Goal: Information Seeking & Learning: Check status

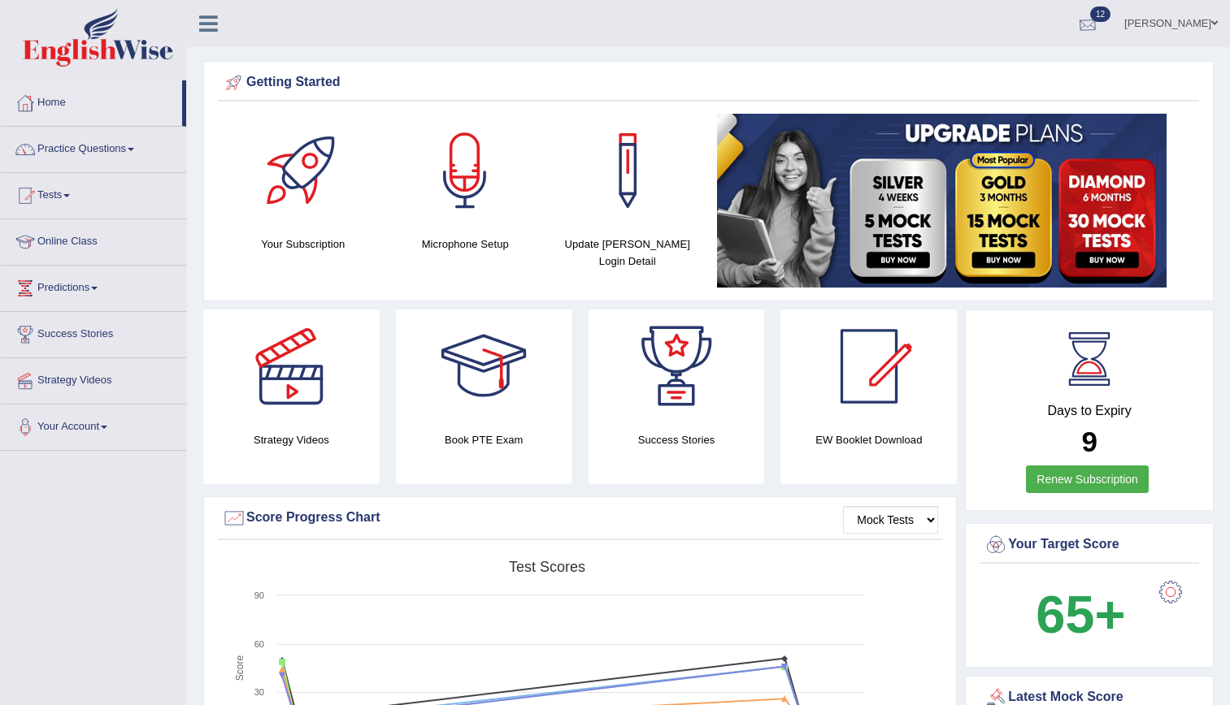
click at [1100, 28] on div at bounding box center [1087, 24] width 24 height 24
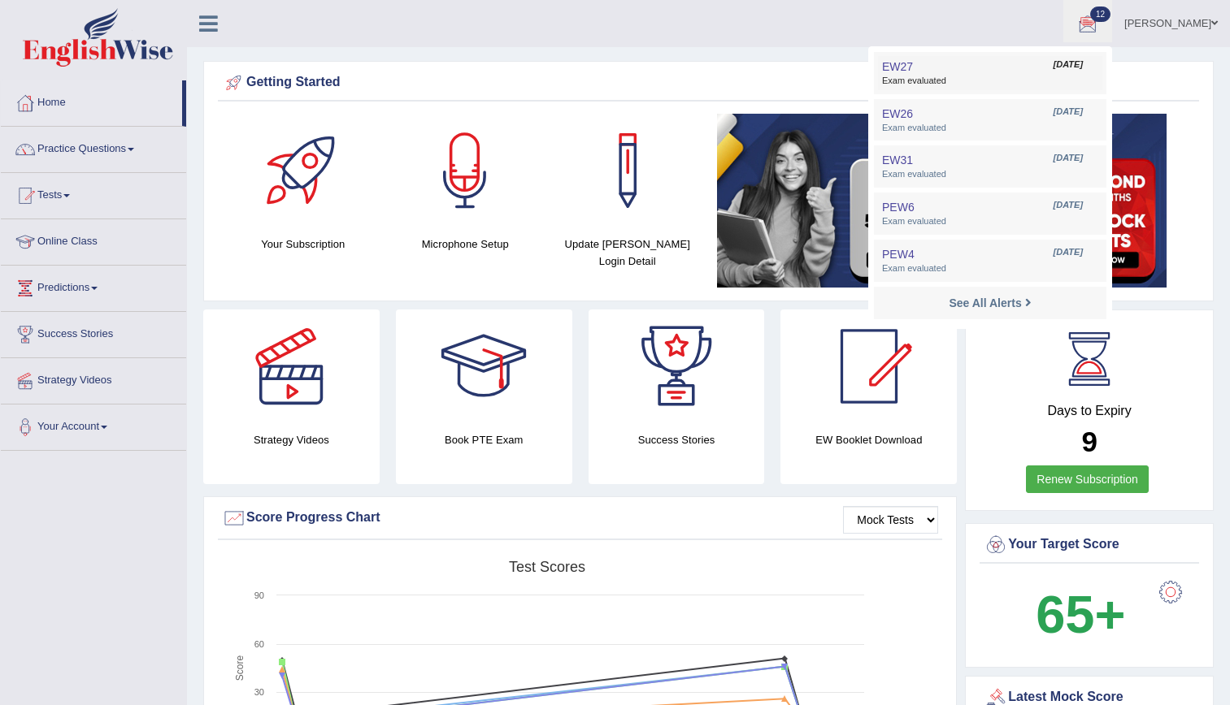
click at [1015, 85] on span "Exam evaluated" at bounding box center [990, 81] width 216 height 13
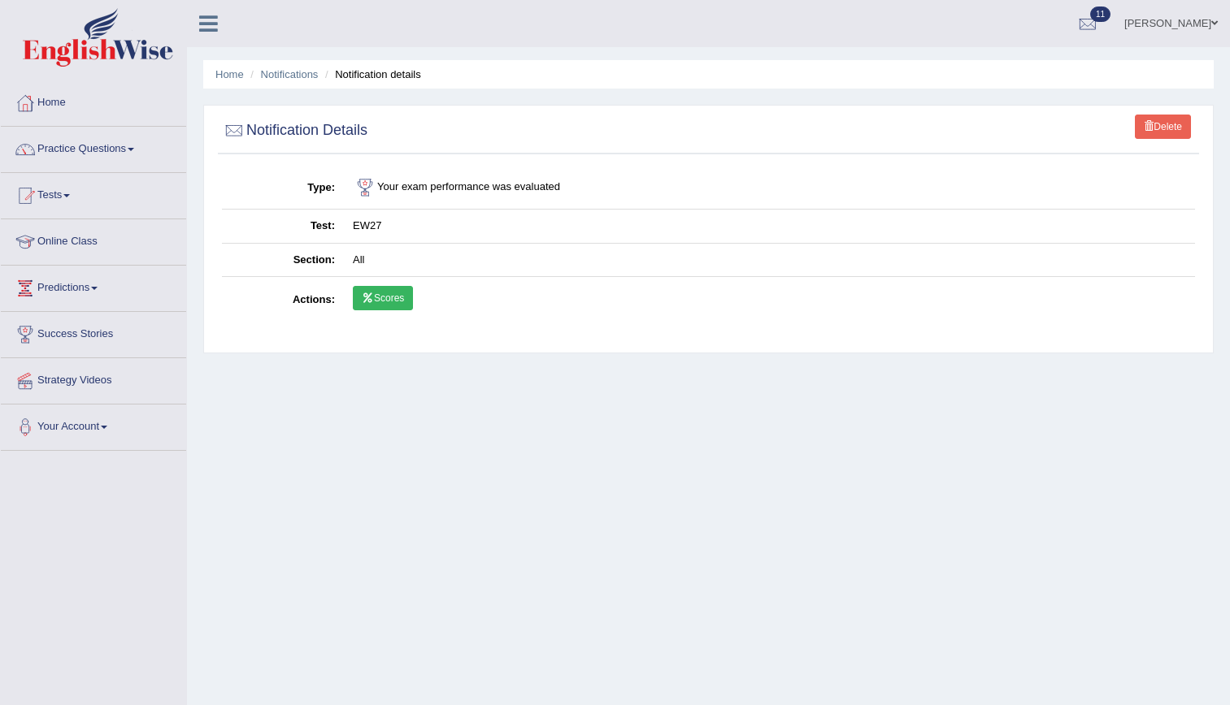
click at [383, 305] on link "Scores" at bounding box center [383, 298] width 60 height 24
click at [1110, 19] on span "11" at bounding box center [1100, 14] width 20 height 15
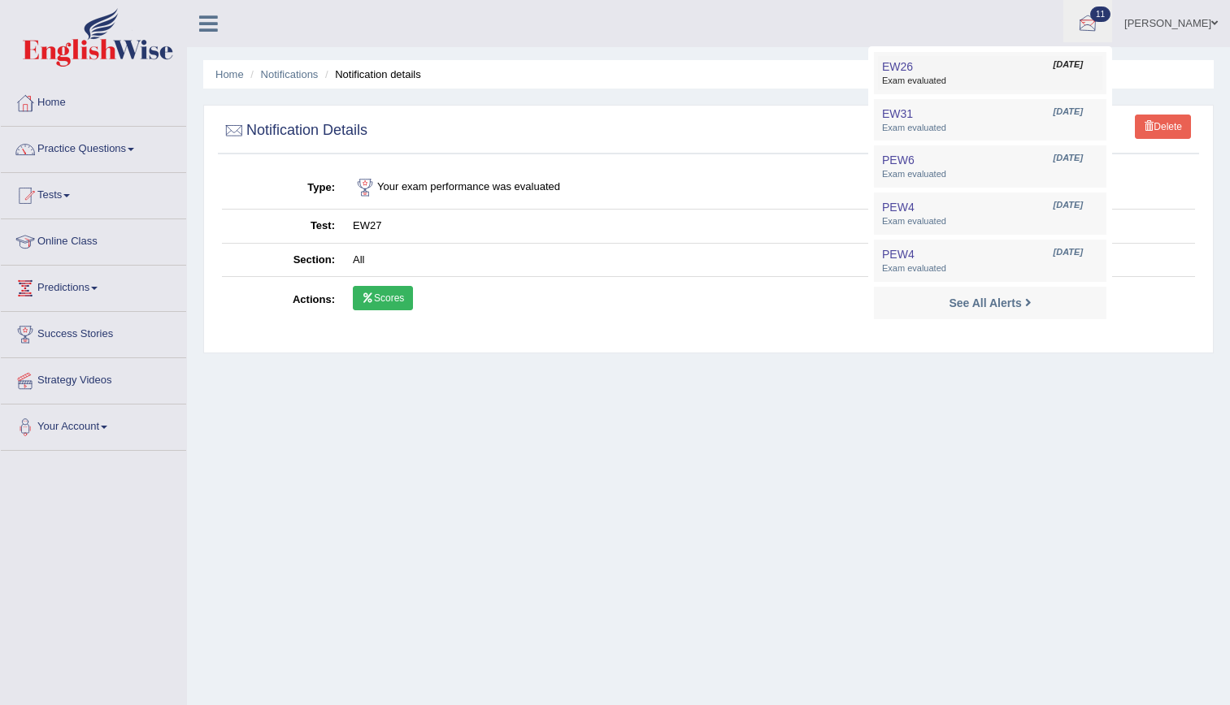
click at [1033, 85] on span "Exam evaluated" at bounding box center [990, 81] width 216 height 13
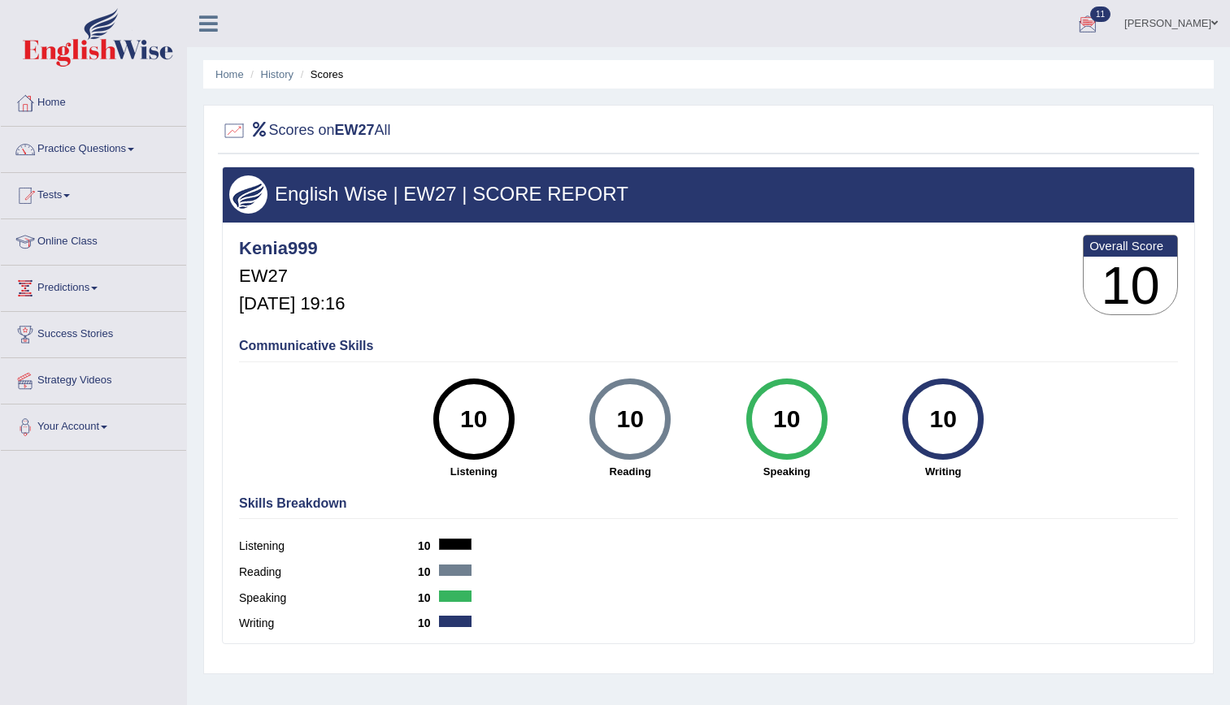
click at [1100, 13] on div at bounding box center [1087, 24] width 24 height 24
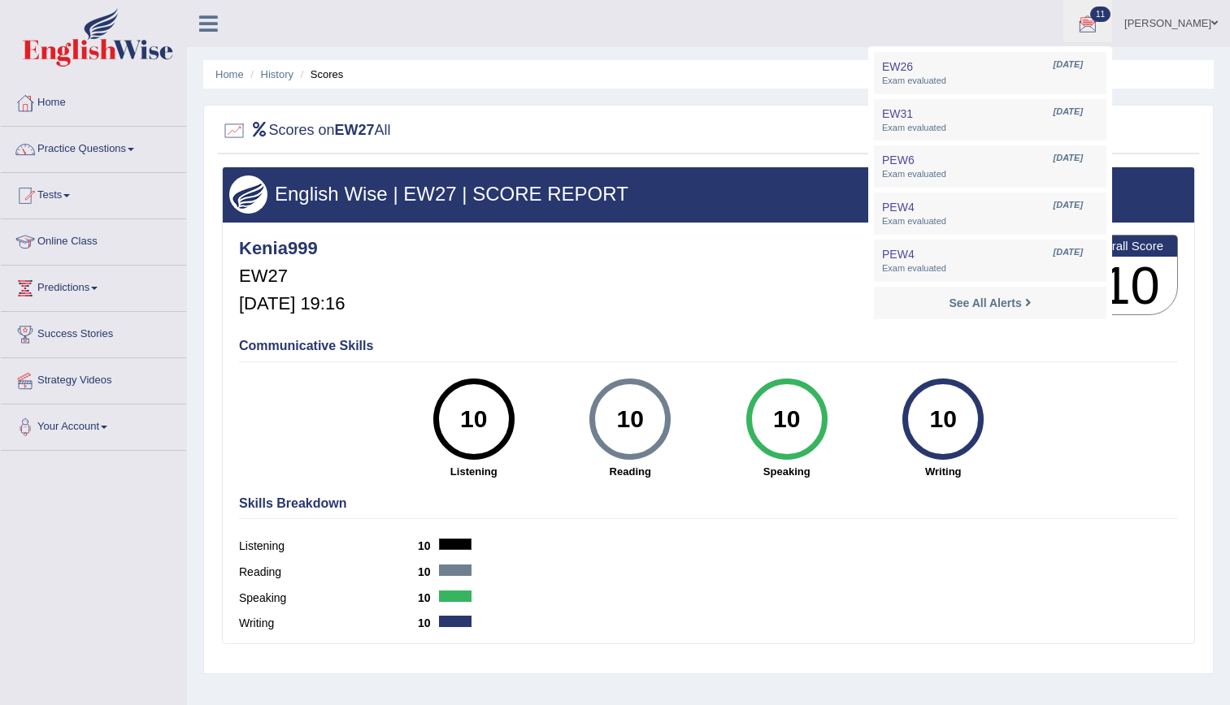
click at [1100, 13] on div at bounding box center [1087, 24] width 24 height 24
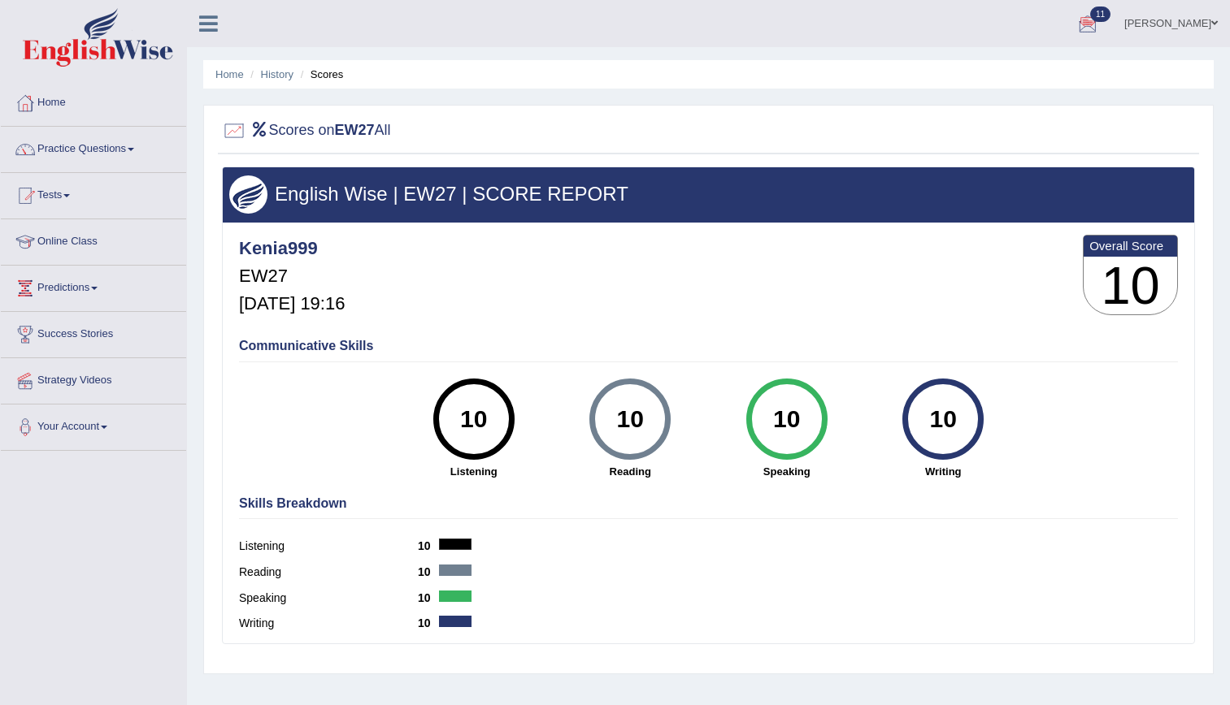
click at [1100, 13] on div at bounding box center [1087, 24] width 24 height 24
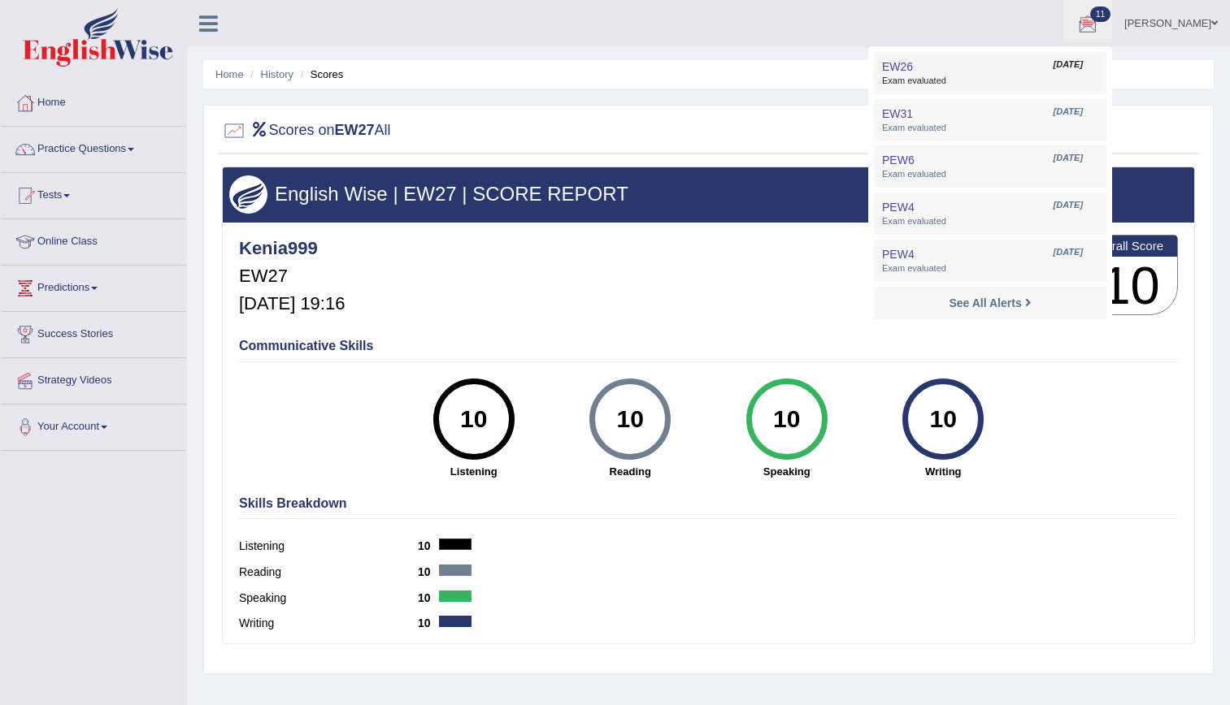
click at [1036, 65] on link "EW26 Sep 25, 2025 Exam evaluated" at bounding box center [990, 73] width 224 height 34
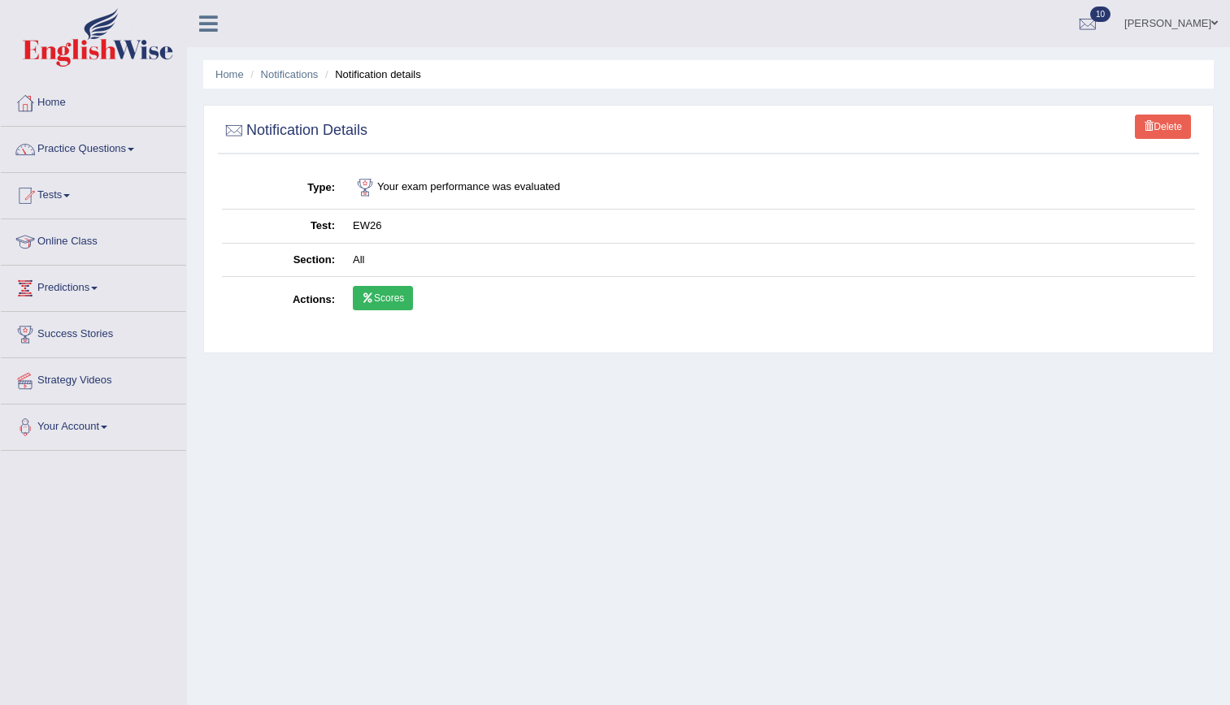
click at [392, 287] on link "Scores" at bounding box center [383, 298] width 60 height 24
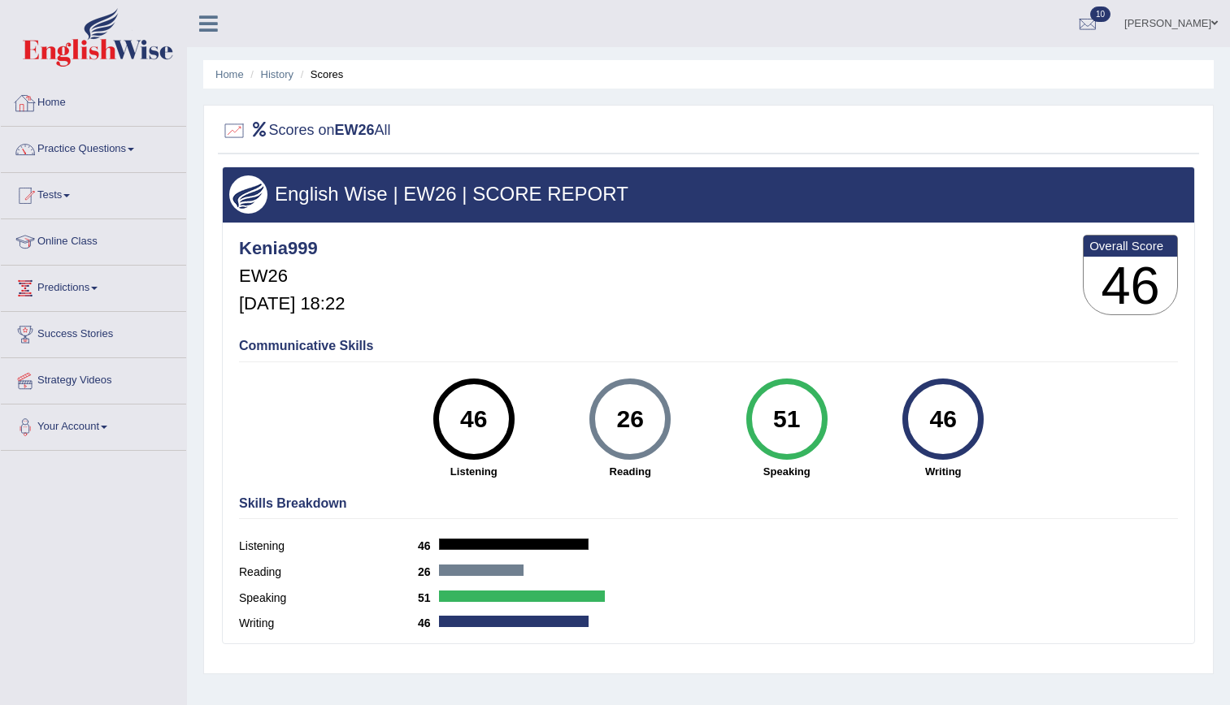
click at [137, 61] on img at bounding box center [98, 37] width 150 height 59
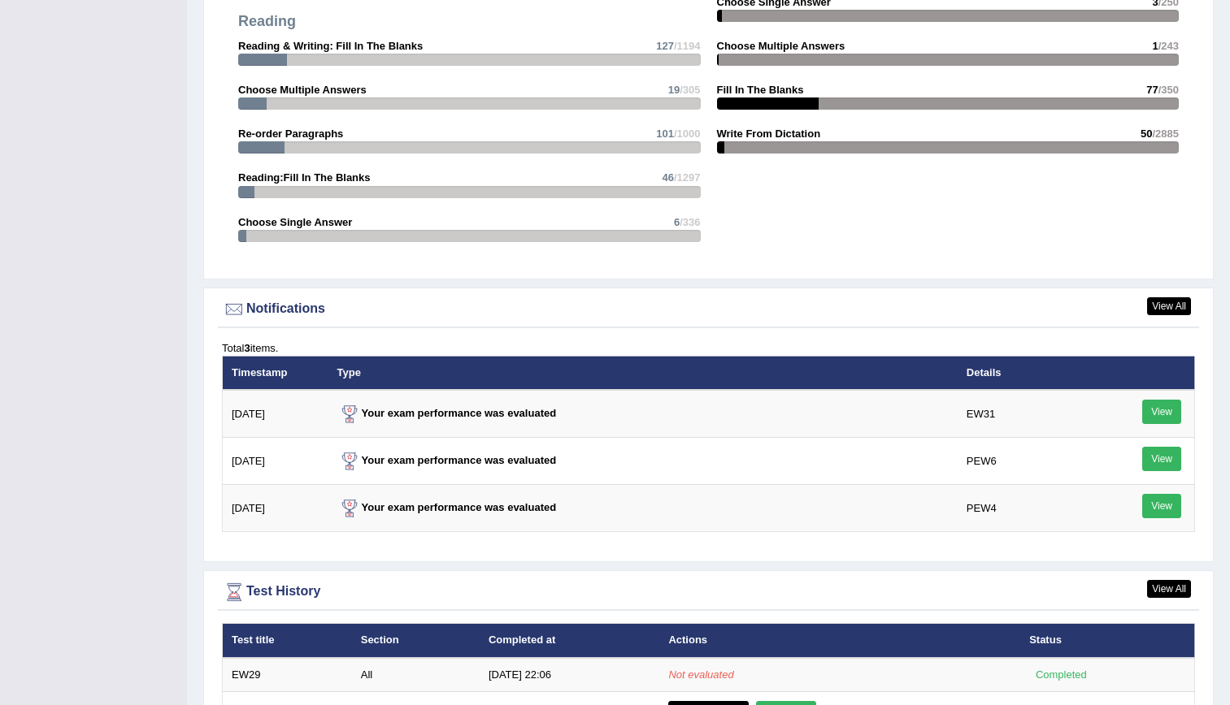
scroll to position [2098, 0]
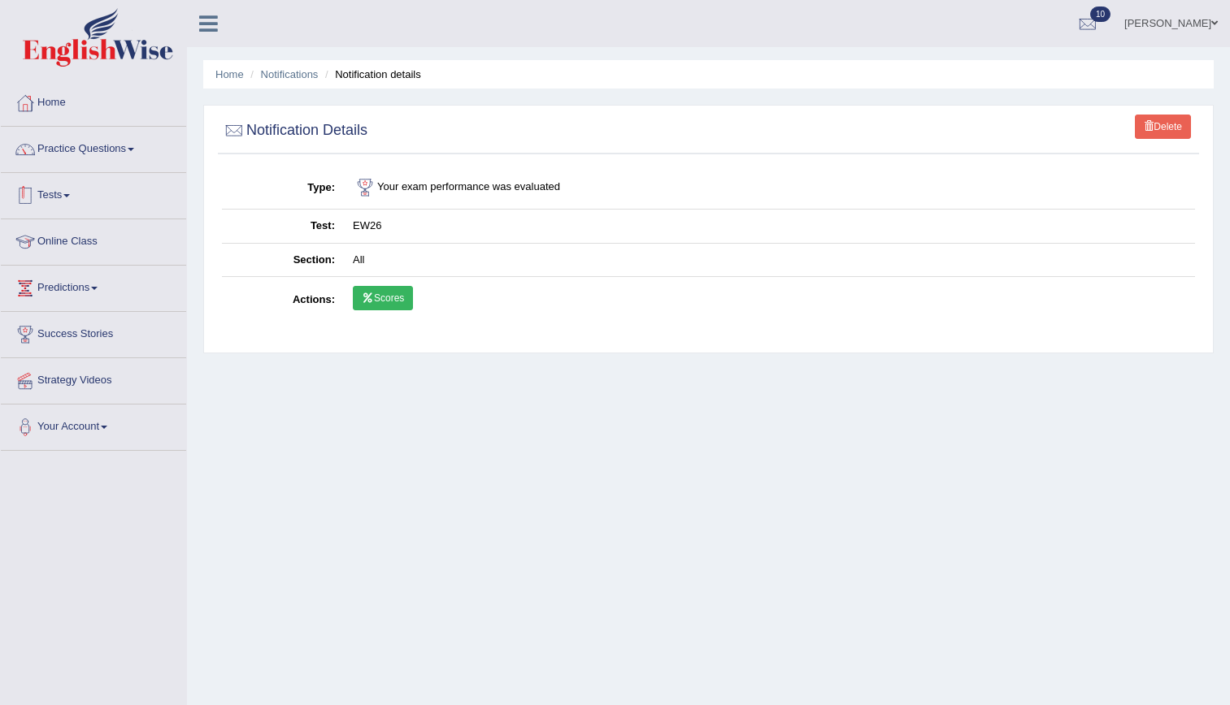
click at [103, 178] on link "Tests" at bounding box center [93, 193] width 185 height 41
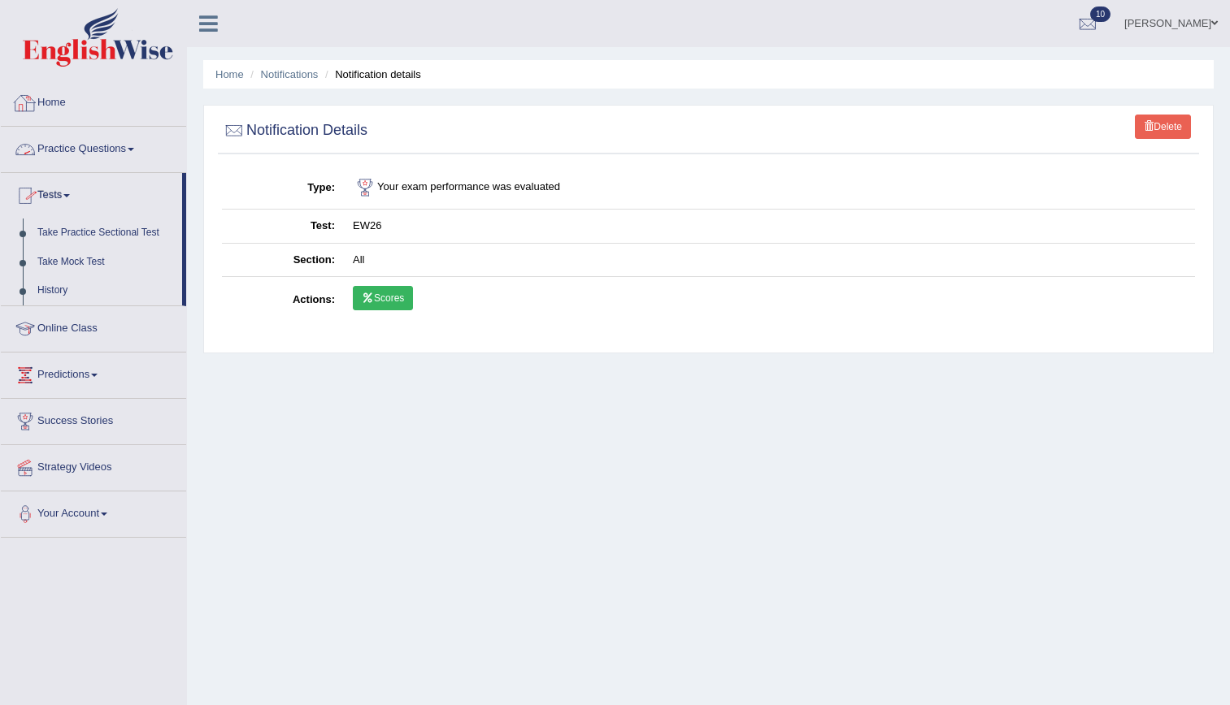
click at [57, 111] on link "Home" at bounding box center [93, 100] width 185 height 41
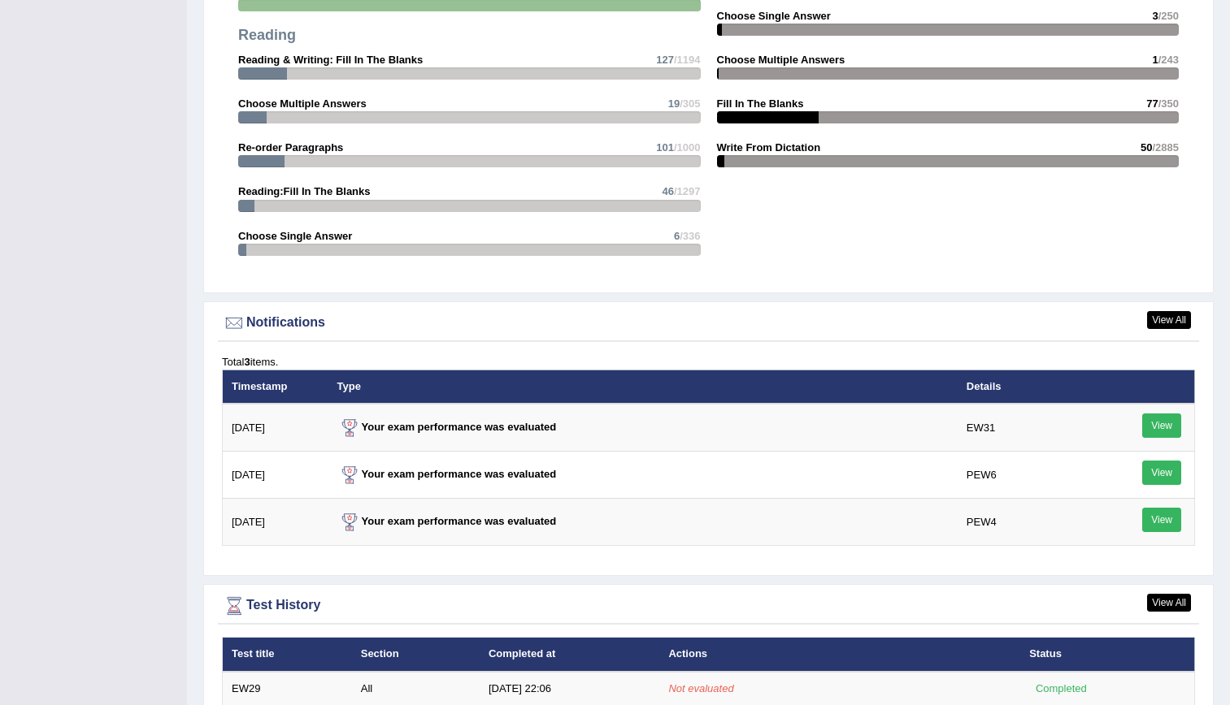
scroll to position [2098, 0]
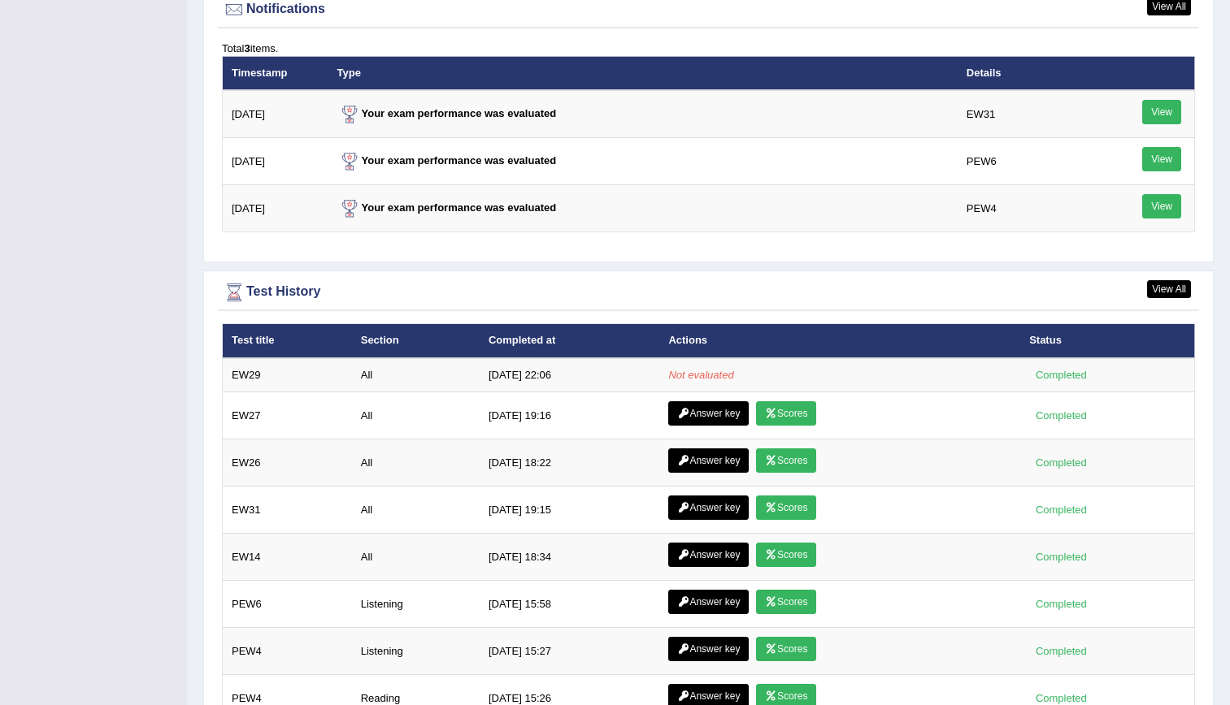
scroll to position [2006, 0]
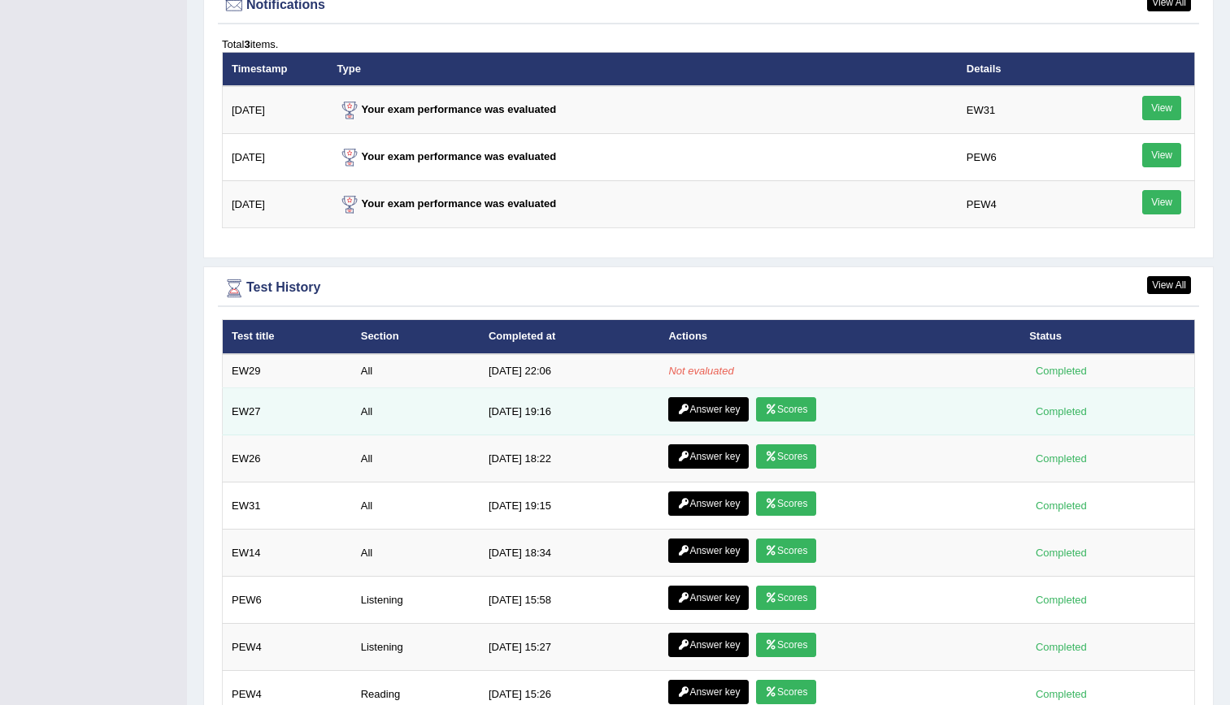
click at [788, 414] on link "Scores" at bounding box center [786, 409] width 60 height 24
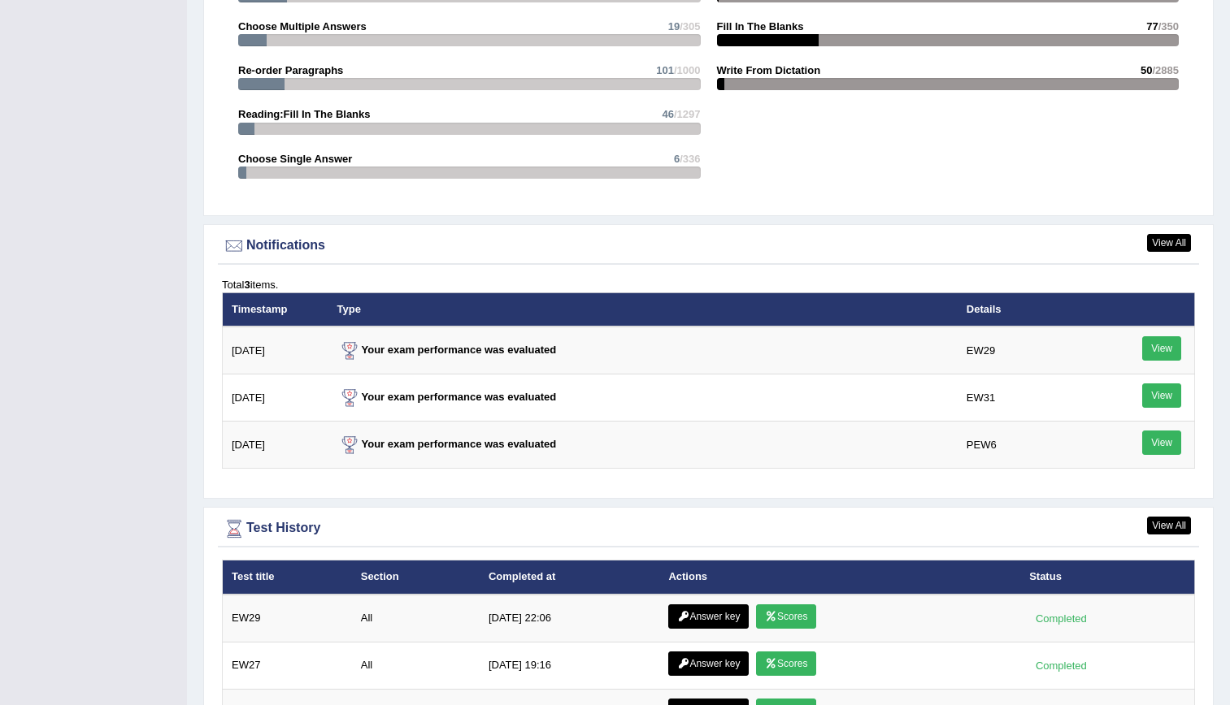
scroll to position [1772, 0]
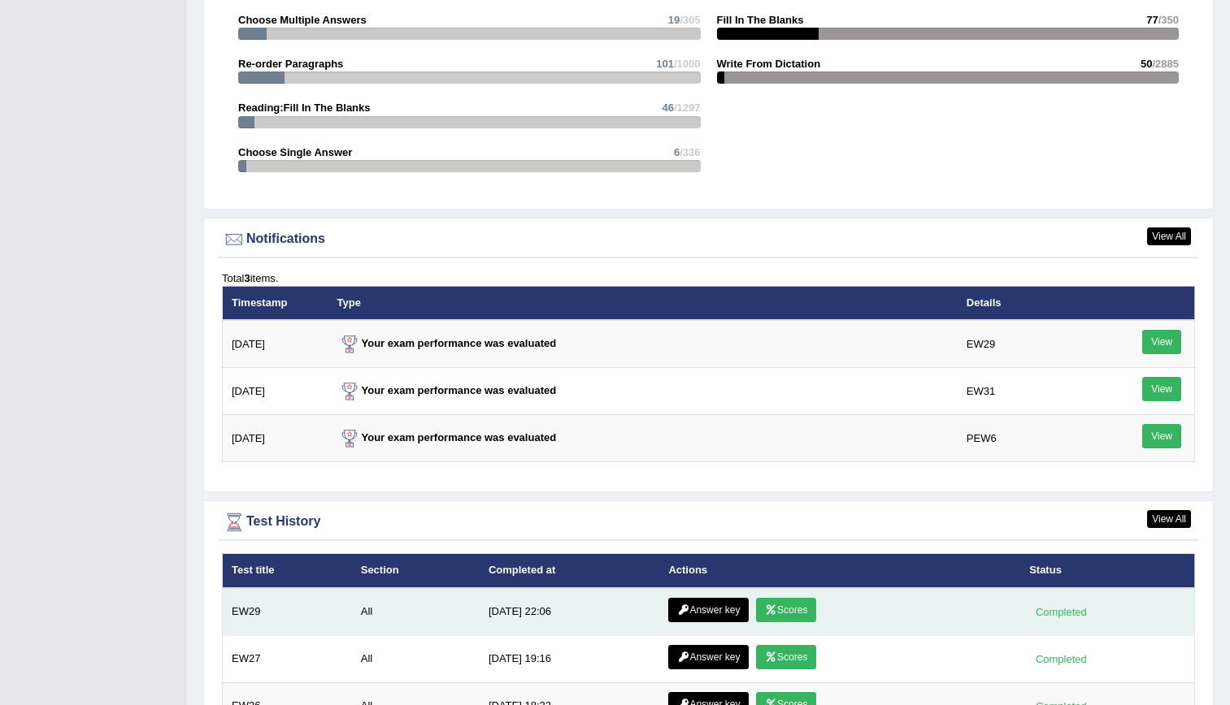
click at [782, 607] on link "Scores" at bounding box center [786, 610] width 60 height 24
click at [702, 603] on link "Answer key" at bounding box center [708, 610] width 80 height 24
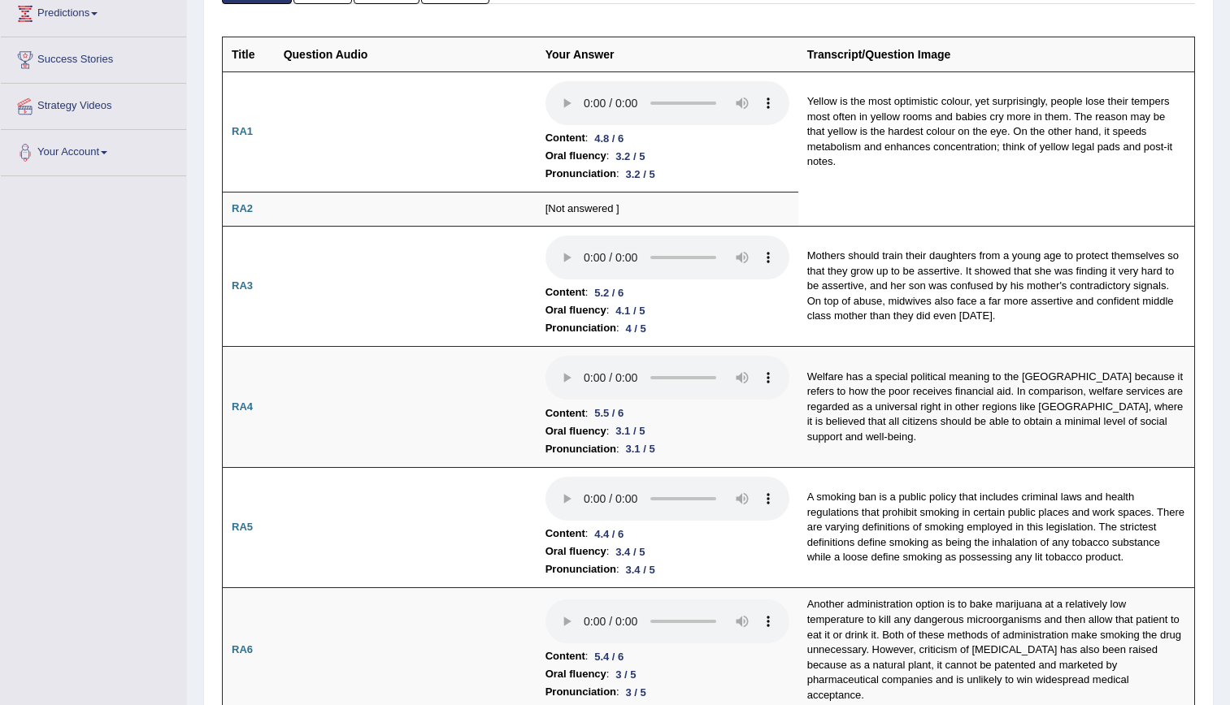
scroll to position [245, 0]
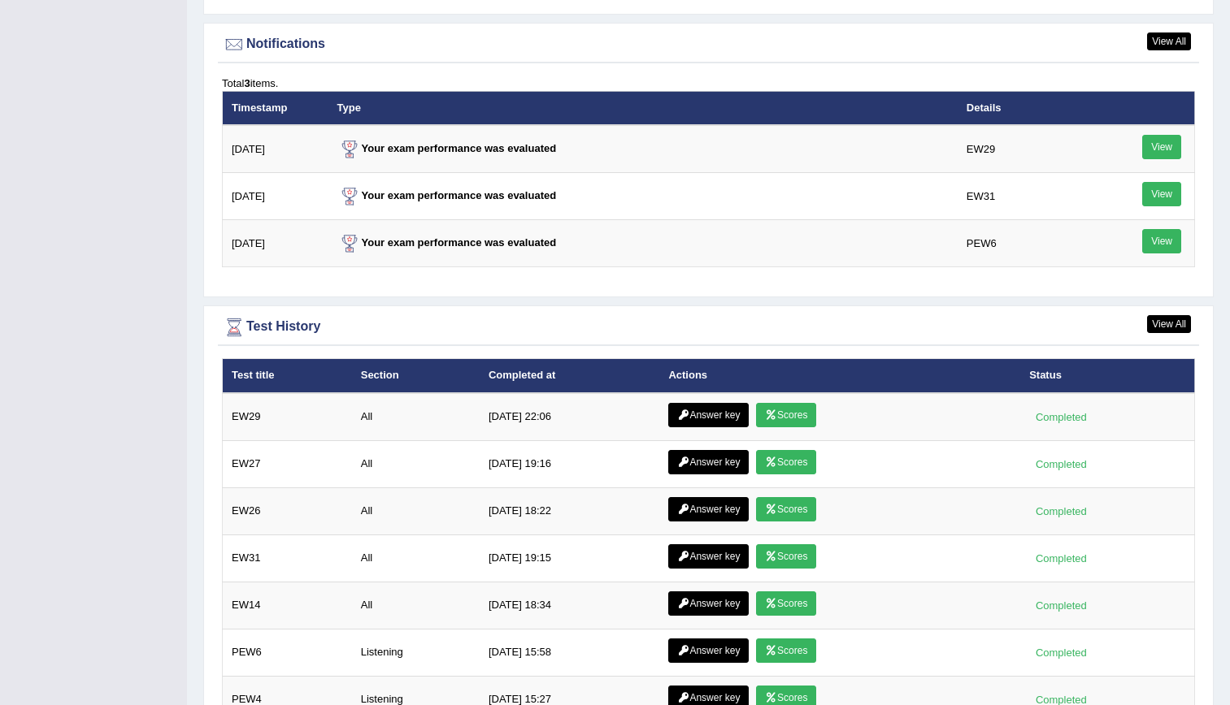
scroll to position [1971, 0]
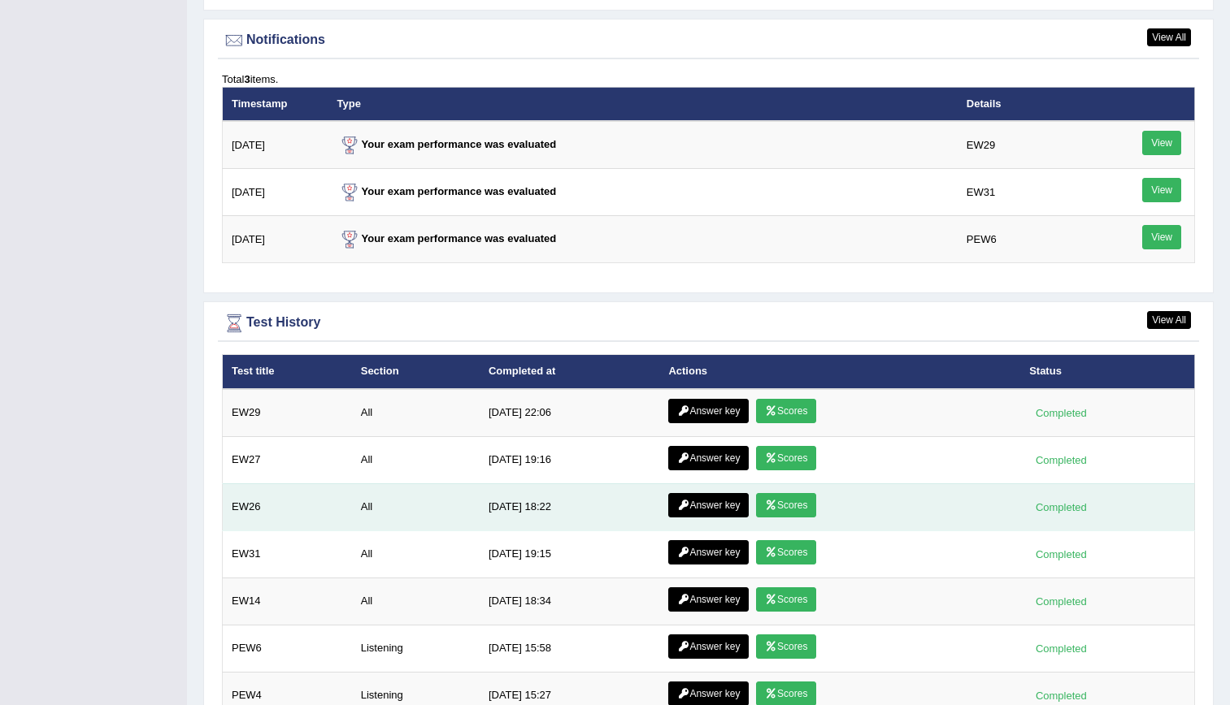
click at [702, 516] on link "Answer key" at bounding box center [708, 505] width 80 height 24
click at [798, 504] on link "Scores" at bounding box center [786, 505] width 60 height 24
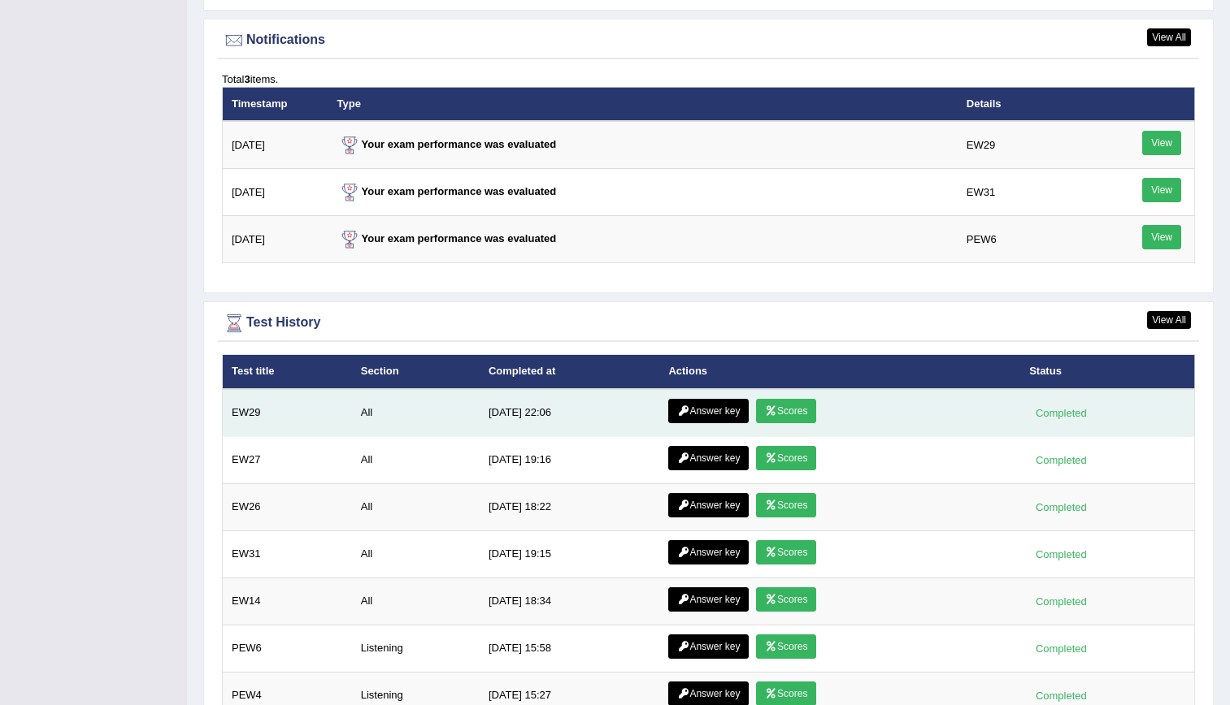
click at [711, 407] on link "Answer key" at bounding box center [708, 411] width 80 height 24
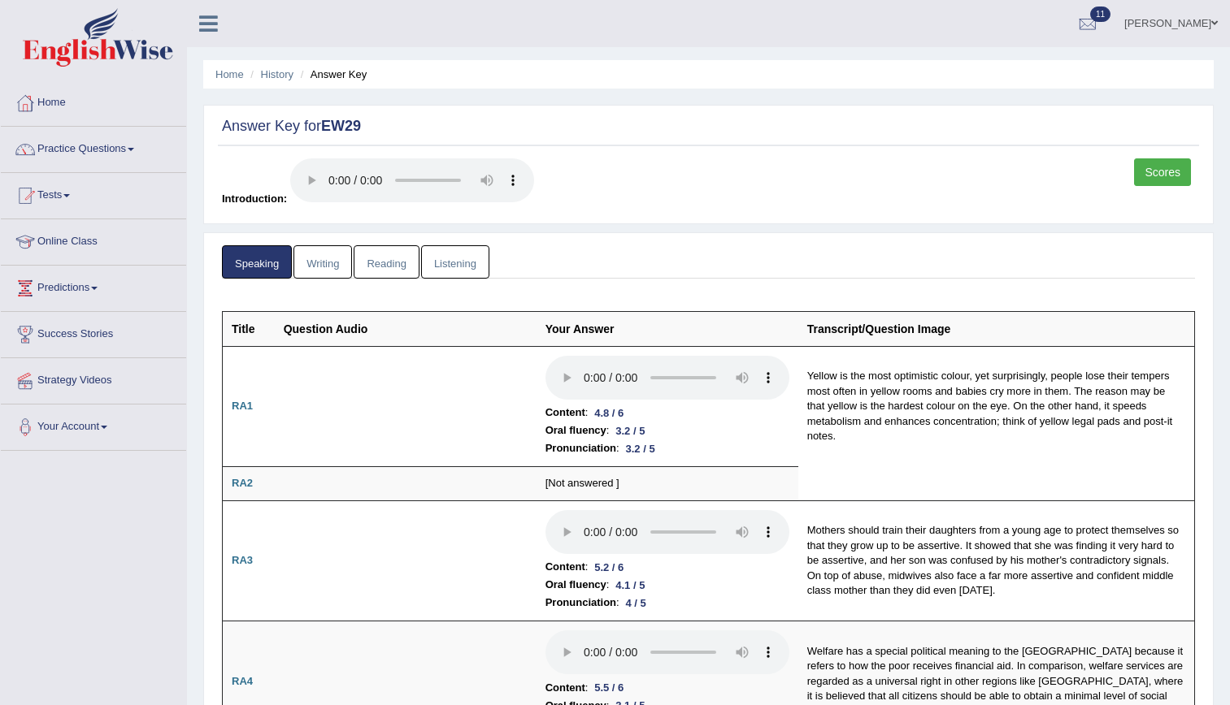
click at [327, 264] on link "Writing" at bounding box center [322, 261] width 59 height 33
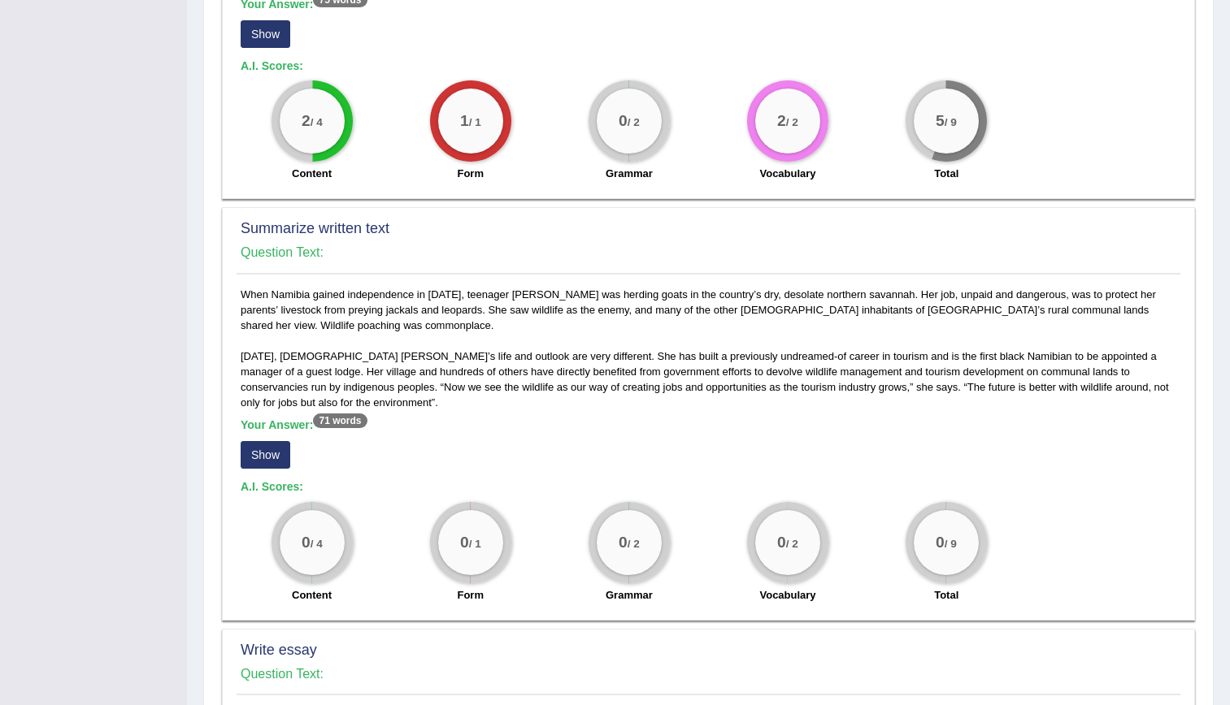
scroll to position [621, 0]
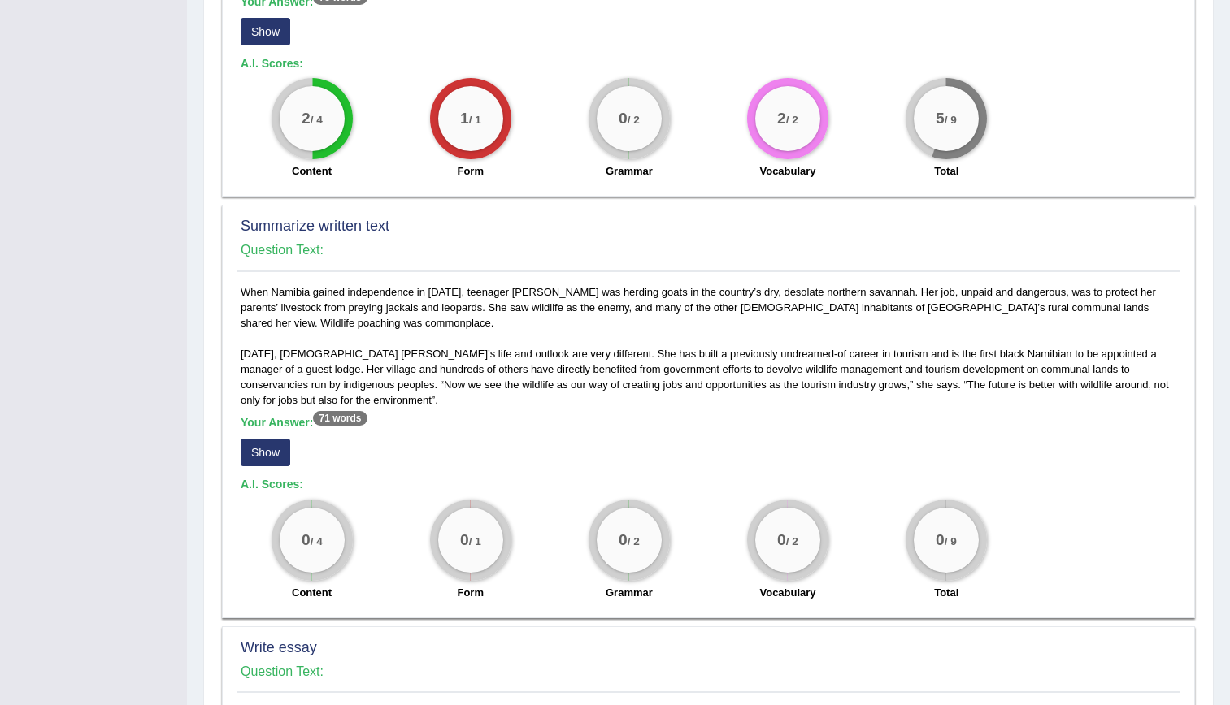
click at [279, 439] on button "Show" at bounding box center [266, 453] width 50 height 28
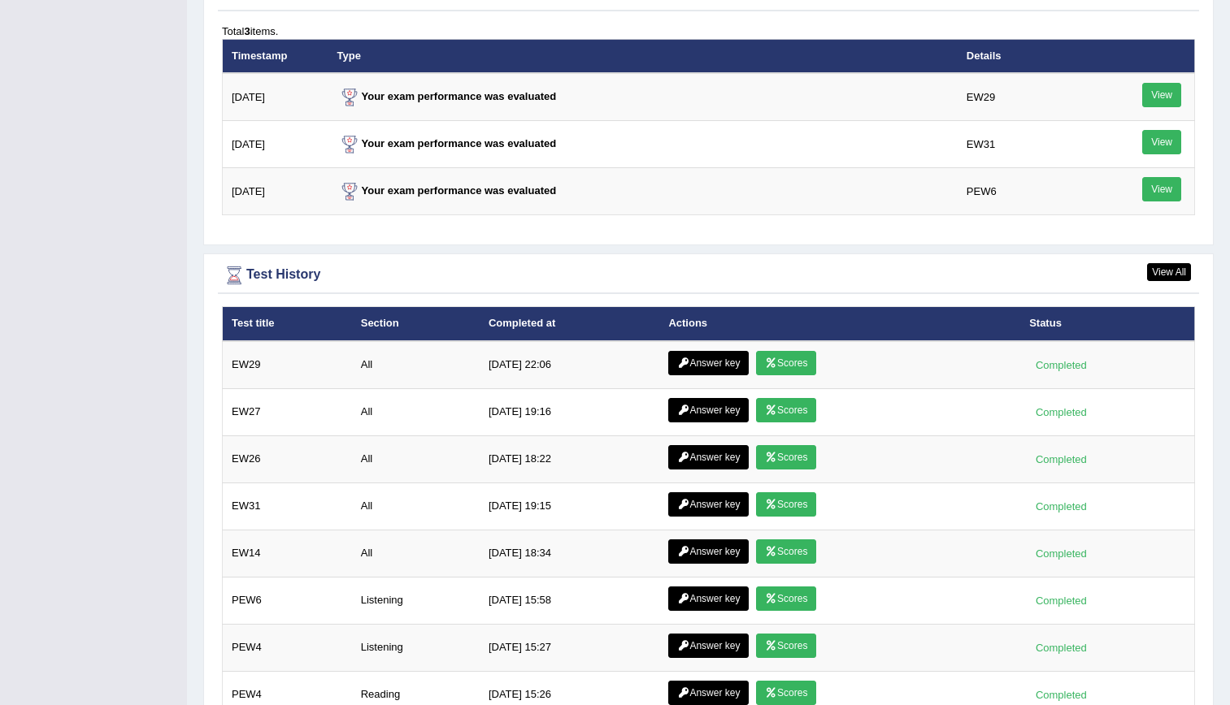
scroll to position [2091, 0]
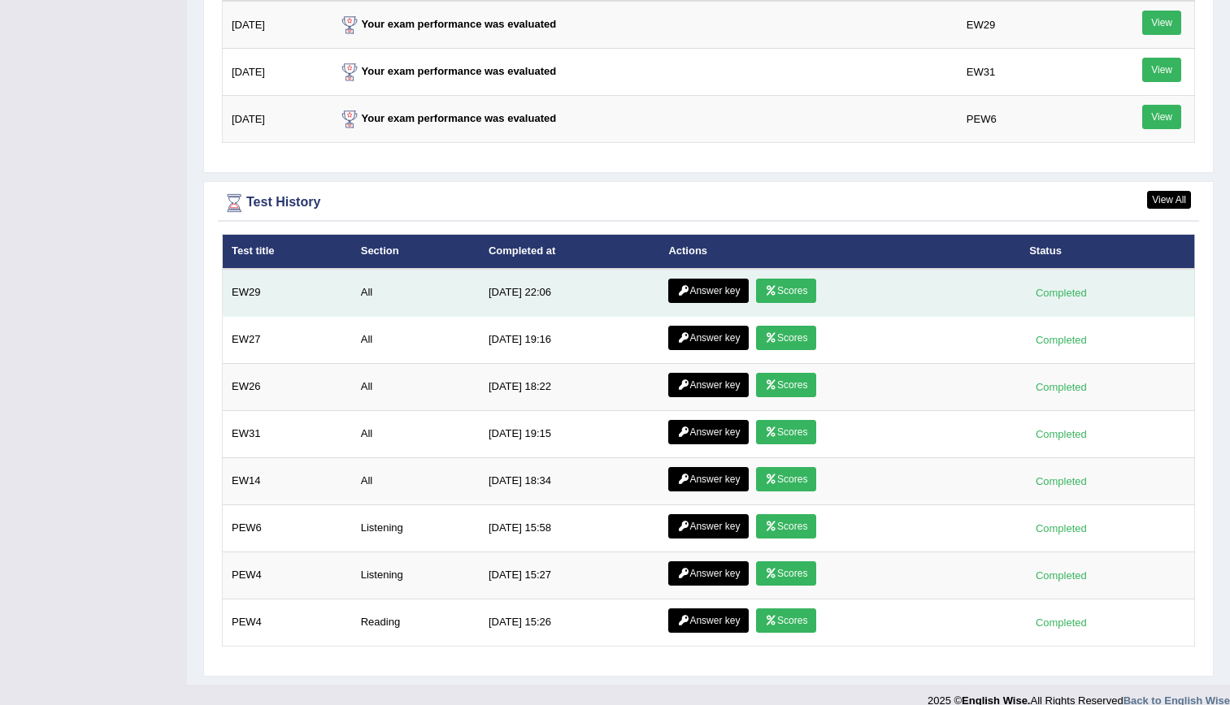
click at [789, 283] on link "Scores" at bounding box center [786, 291] width 60 height 24
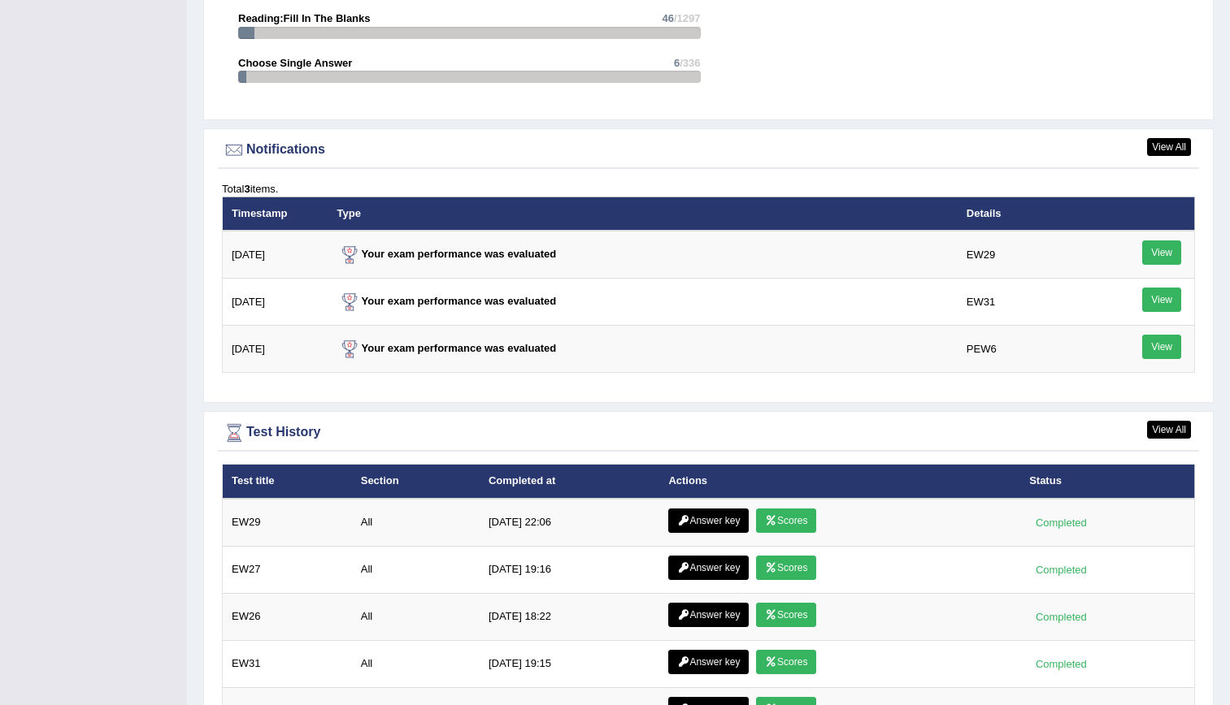
scroll to position [1872, 0]
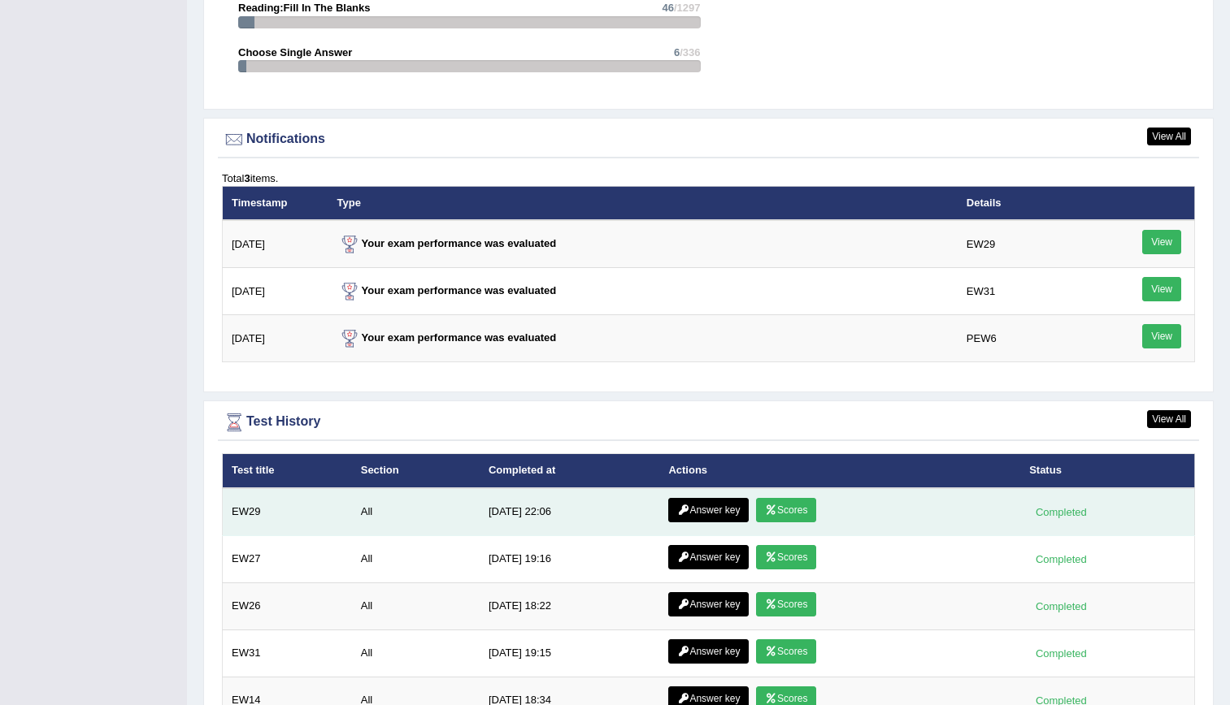
click at [698, 507] on link "Answer key" at bounding box center [708, 510] width 80 height 24
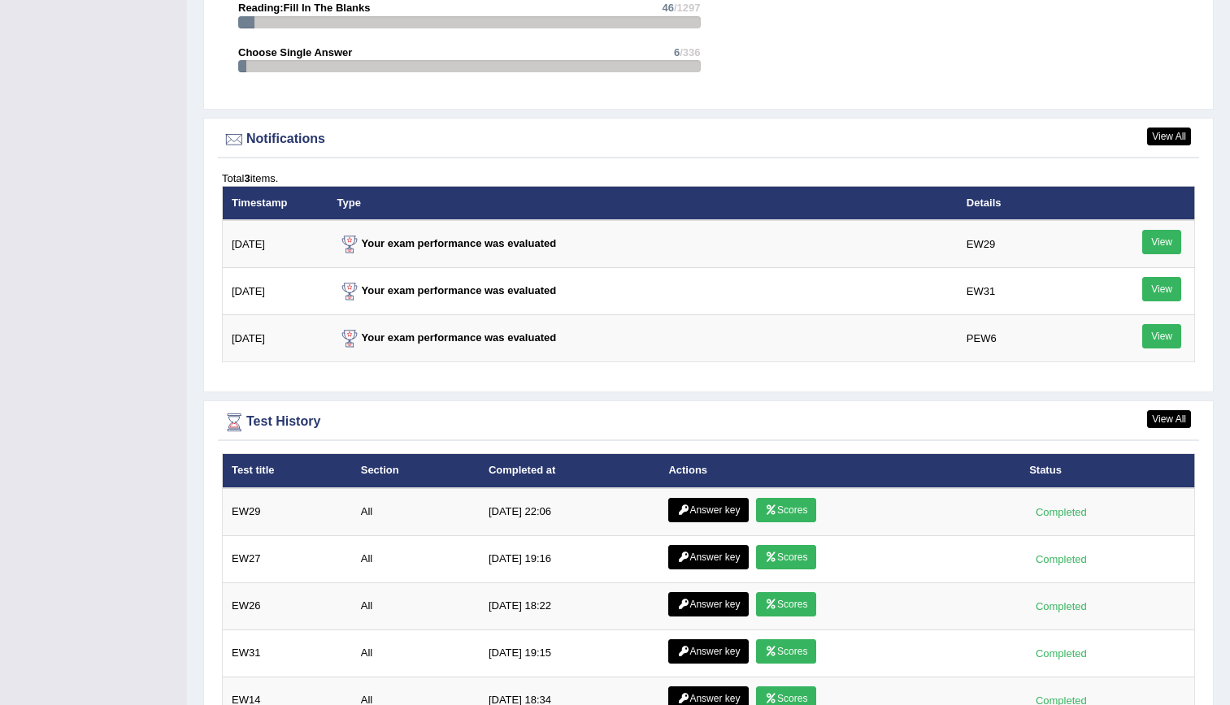
scroll to position [2111, 0]
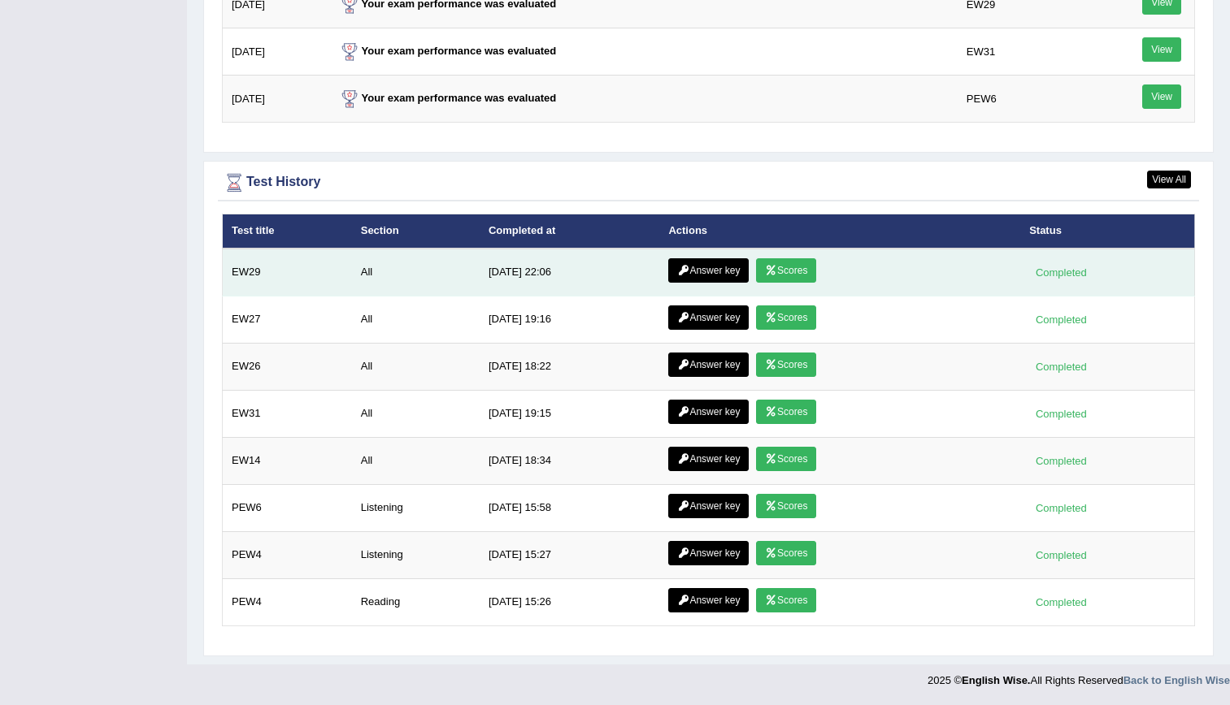
click at [705, 275] on link "Answer key" at bounding box center [708, 270] width 80 height 24
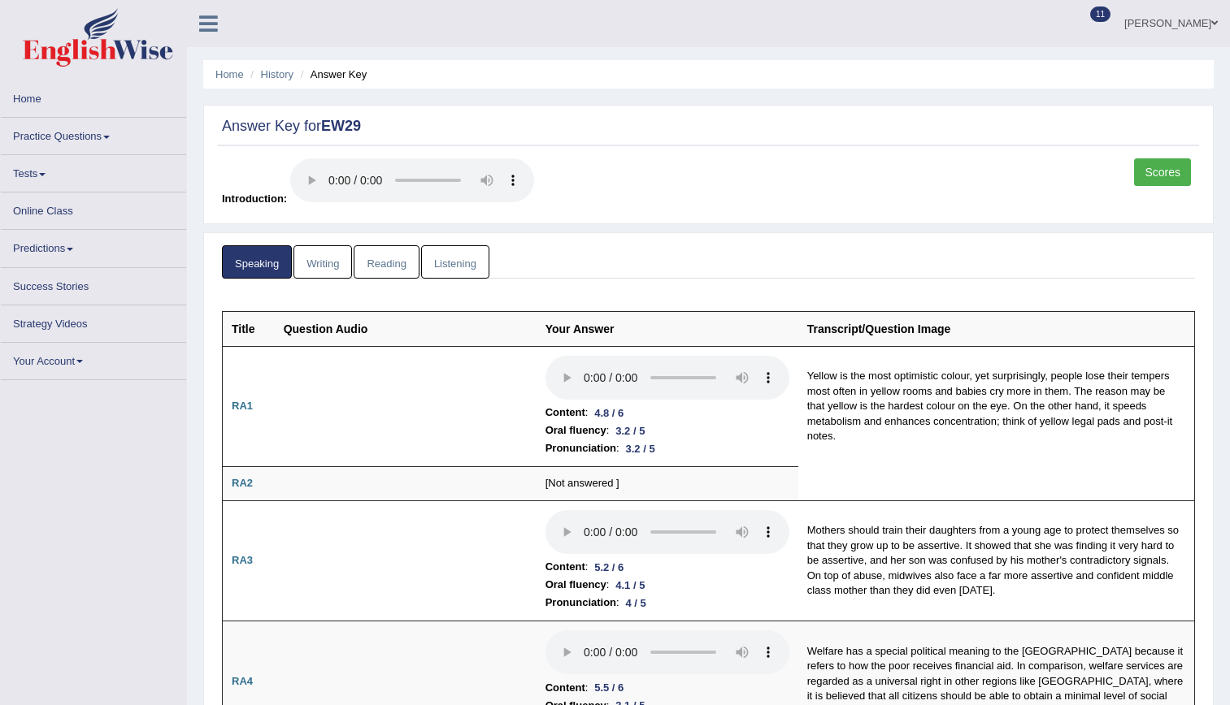
click at [393, 263] on link "Reading" at bounding box center [386, 261] width 65 height 33
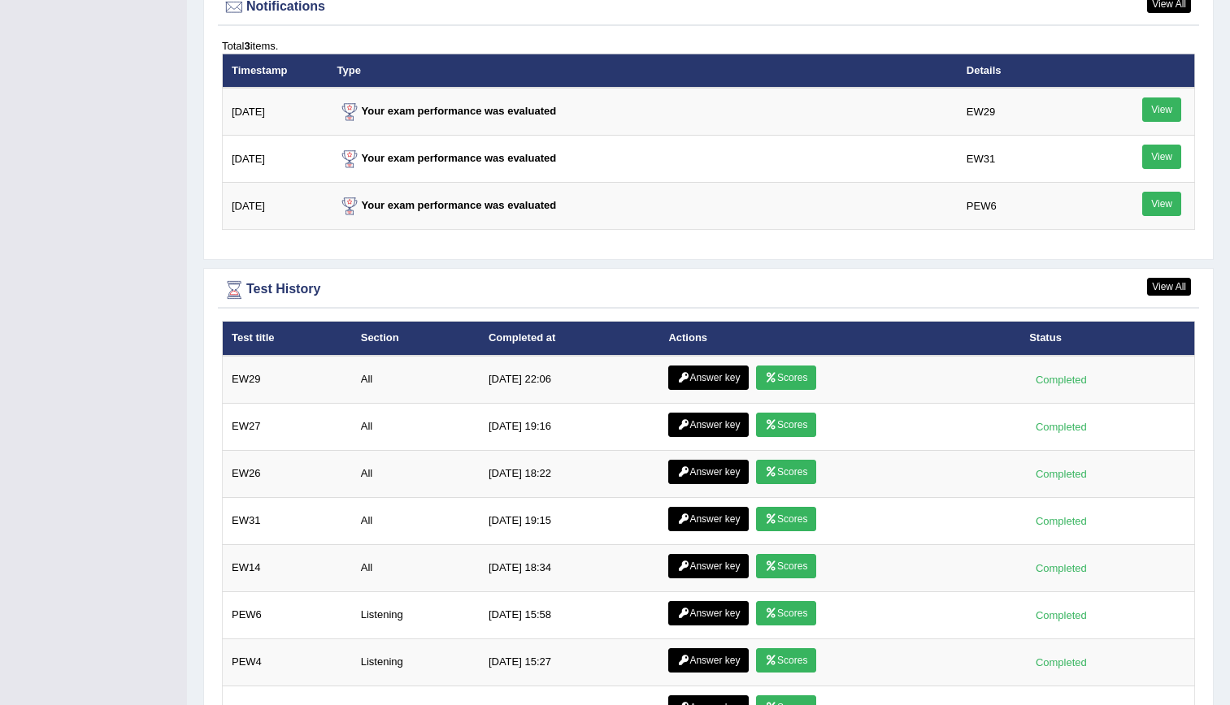
scroll to position [2111, 0]
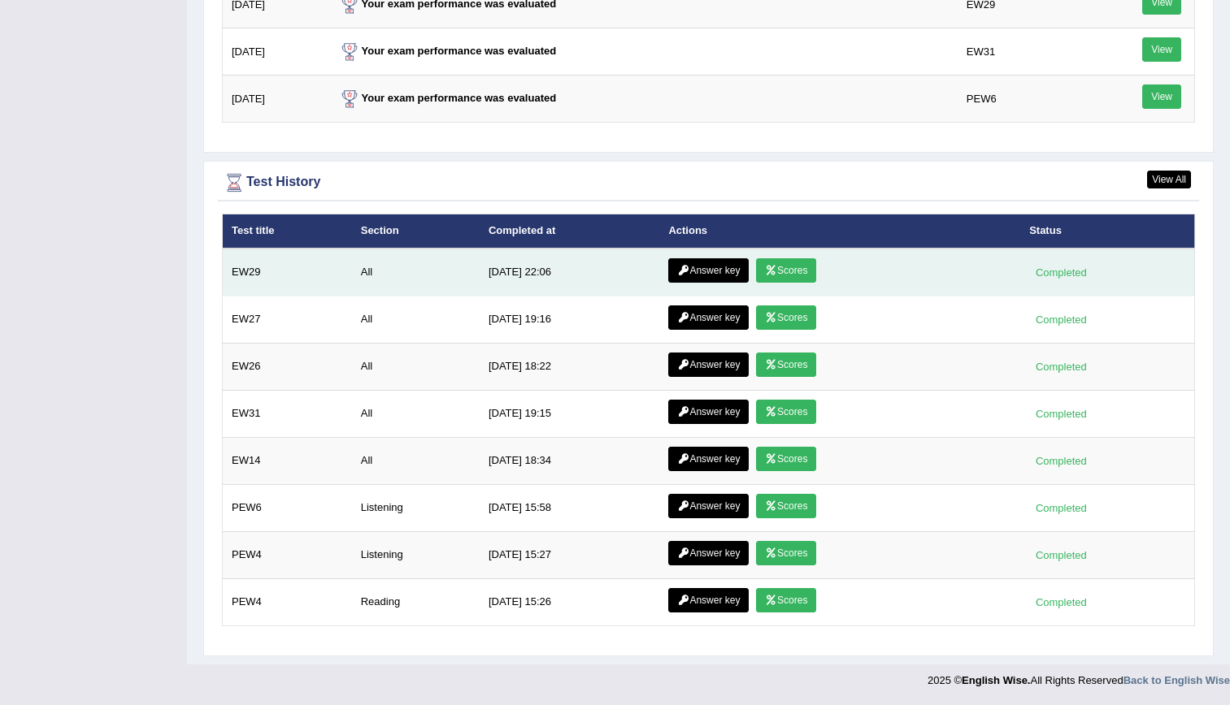
click at [706, 263] on link "Answer key" at bounding box center [708, 270] width 80 height 24
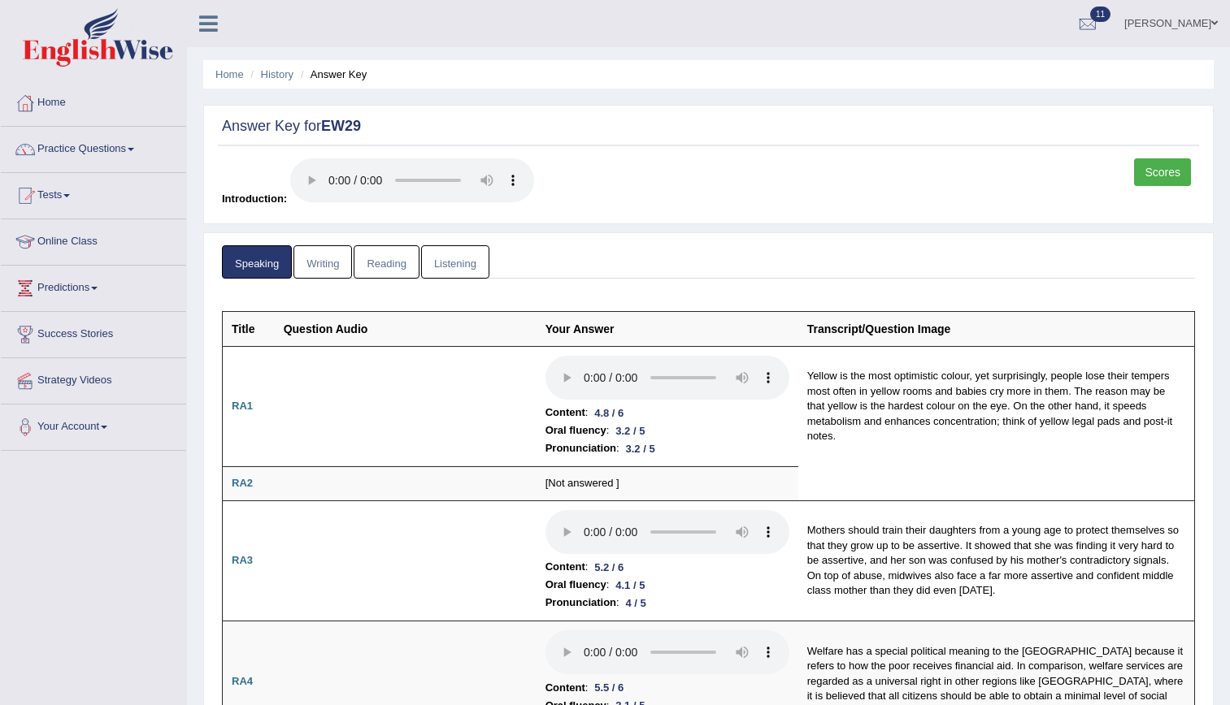
click at [453, 250] on link "Listening" at bounding box center [455, 261] width 68 height 33
